Goal: Transaction & Acquisition: Purchase product/service

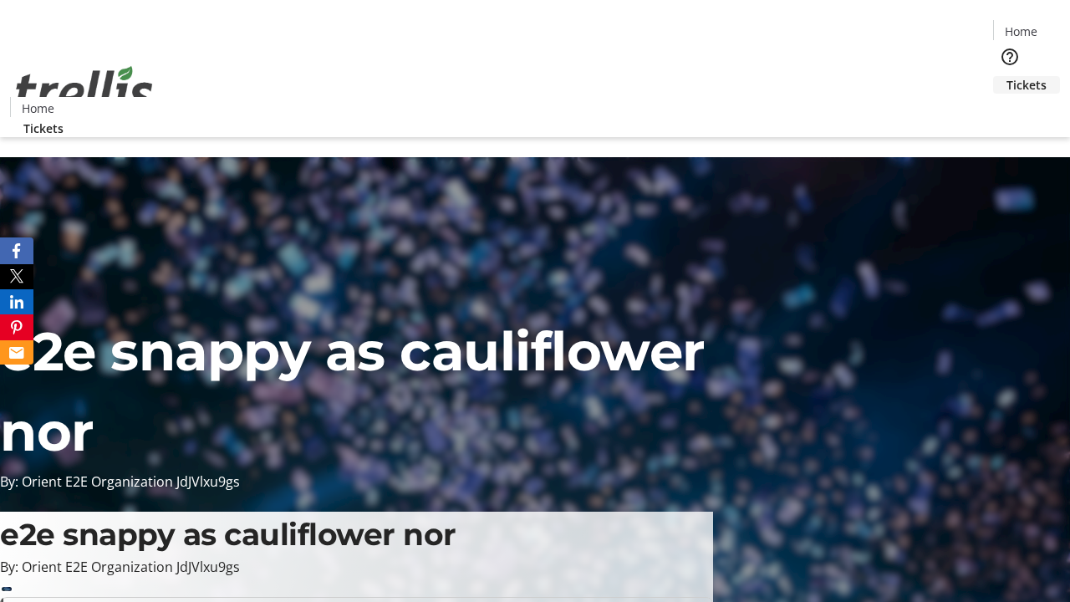
click at [1007, 76] on span "Tickets" at bounding box center [1027, 85] width 40 height 18
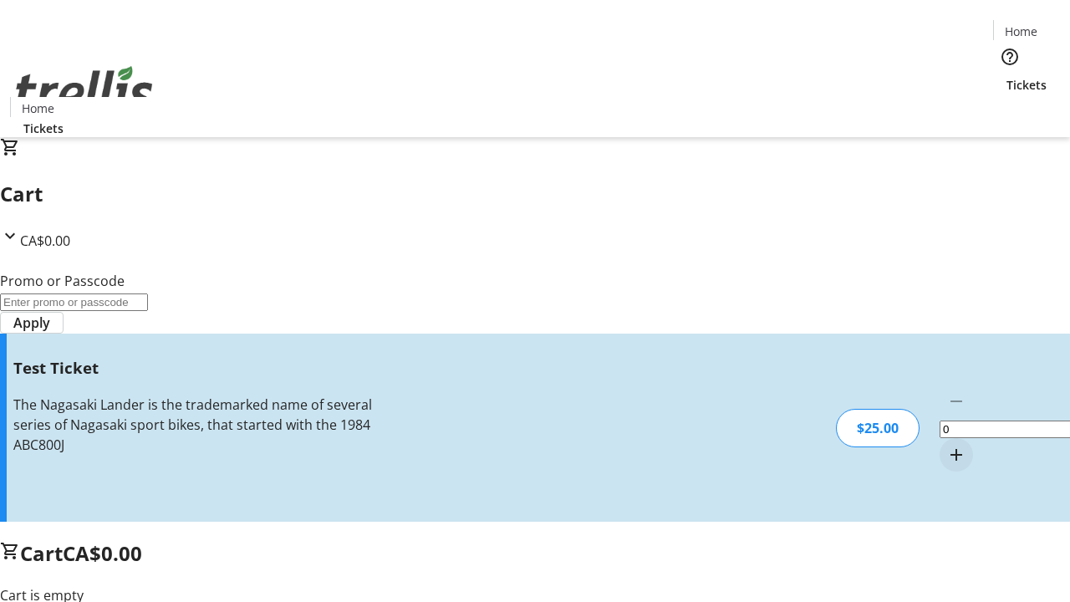
click at [946, 445] on mat-icon "Increment by one" at bounding box center [956, 455] width 20 height 20
type input "1"
